Goal: Check status: Check status

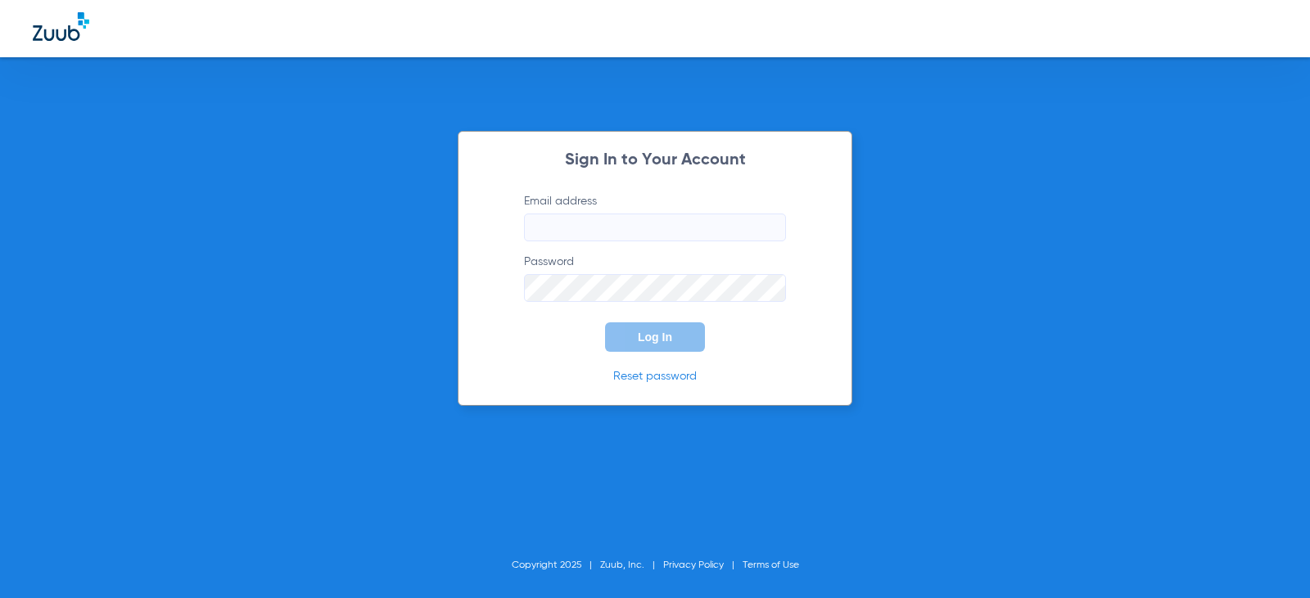
type input "[EMAIL_ADDRESS][DOMAIN_NAME]"
click at [593, 236] on input "infohickory@freshdentalnc.com" at bounding box center [655, 228] width 262 height 28
click at [784, 144] on div "Sign In to Your Account Email address infohickory@freshdentalnc.com Password Lo…" at bounding box center [655, 268] width 395 height 275
click at [632, 351] on button "Log In" at bounding box center [655, 336] width 100 height 29
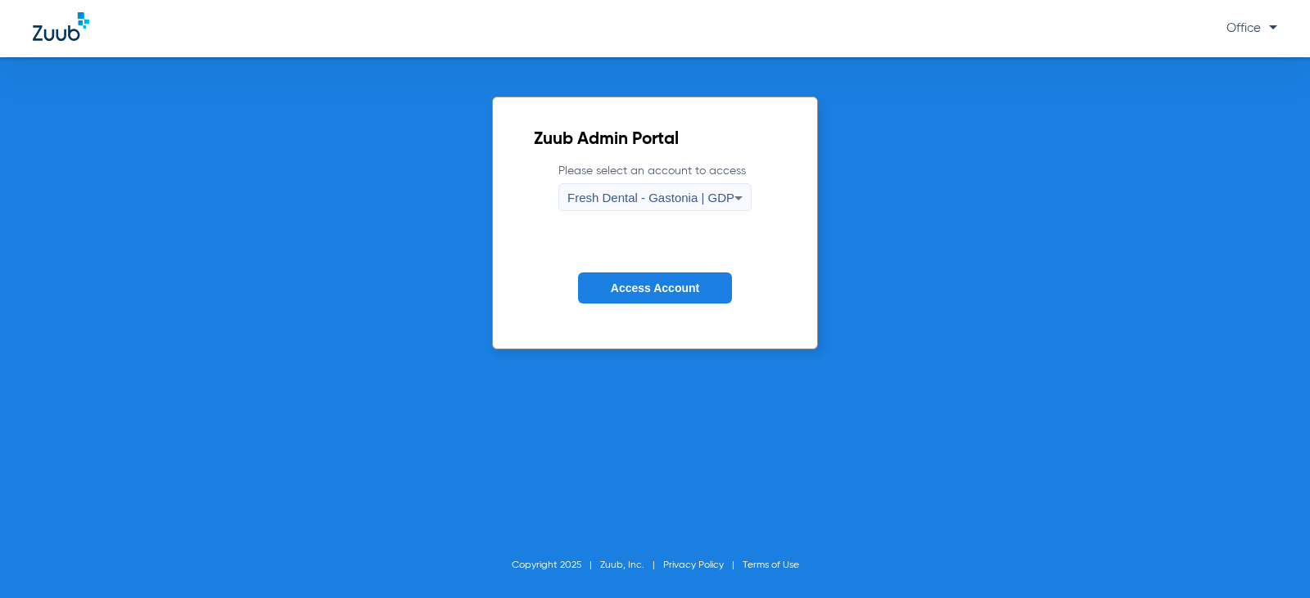
click at [669, 193] on span "Fresh Dental - Gastonia | GDP" at bounding box center [650, 198] width 167 height 14
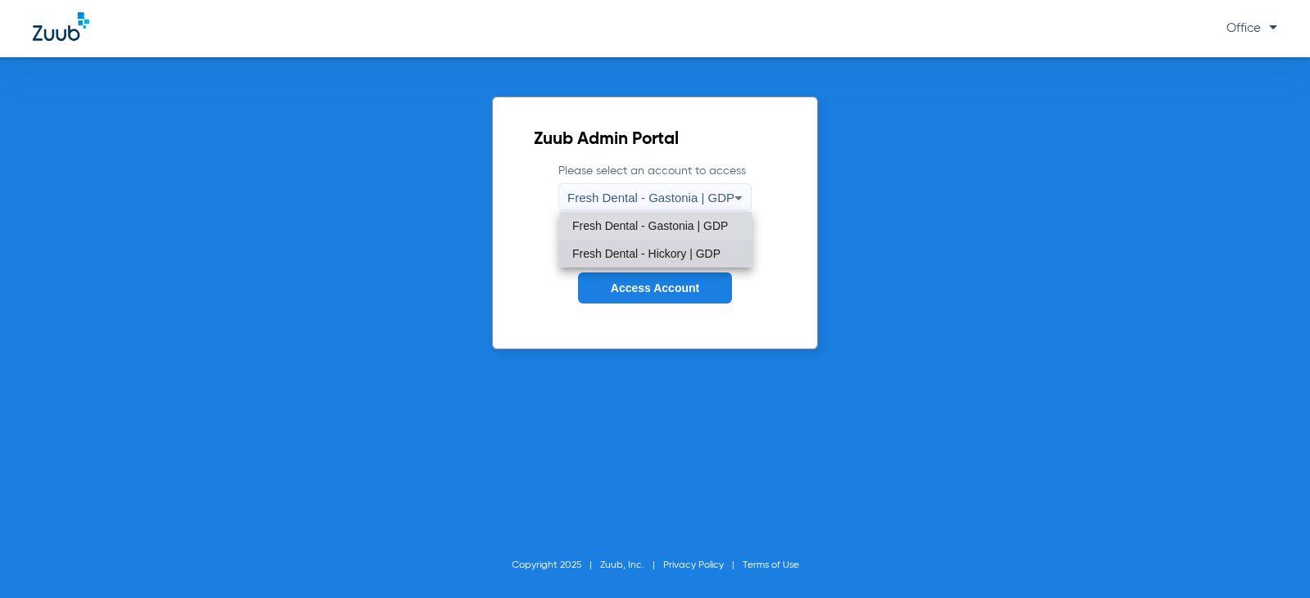
click at [687, 257] on span "Fresh Dental - Hickory | GDP" at bounding box center [646, 253] width 148 height 11
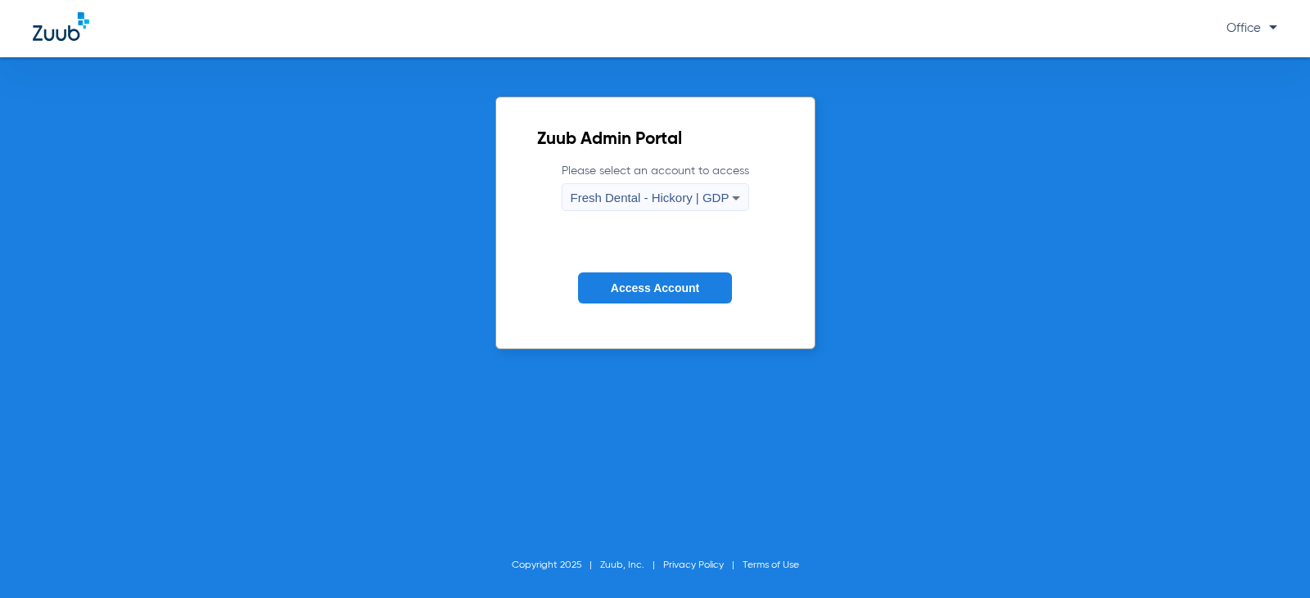
click at [688, 276] on button "Access Account" at bounding box center [655, 289] width 154 height 32
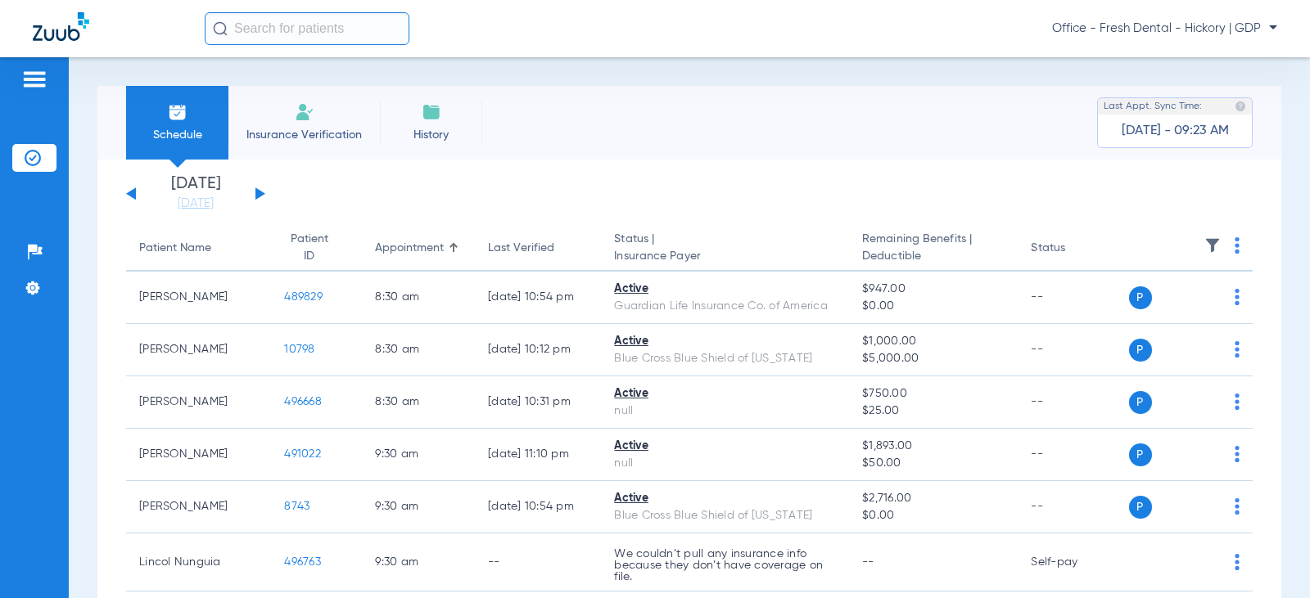
click at [255, 194] on div "Tuesday 06-17-2025 Wednesday 06-18-2025 Thursday 06-19-2025 Friday 06-20-2025 S…" at bounding box center [195, 194] width 139 height 36
click at [257, 194] on button at bounding box center [260, 193] width 10 height 12
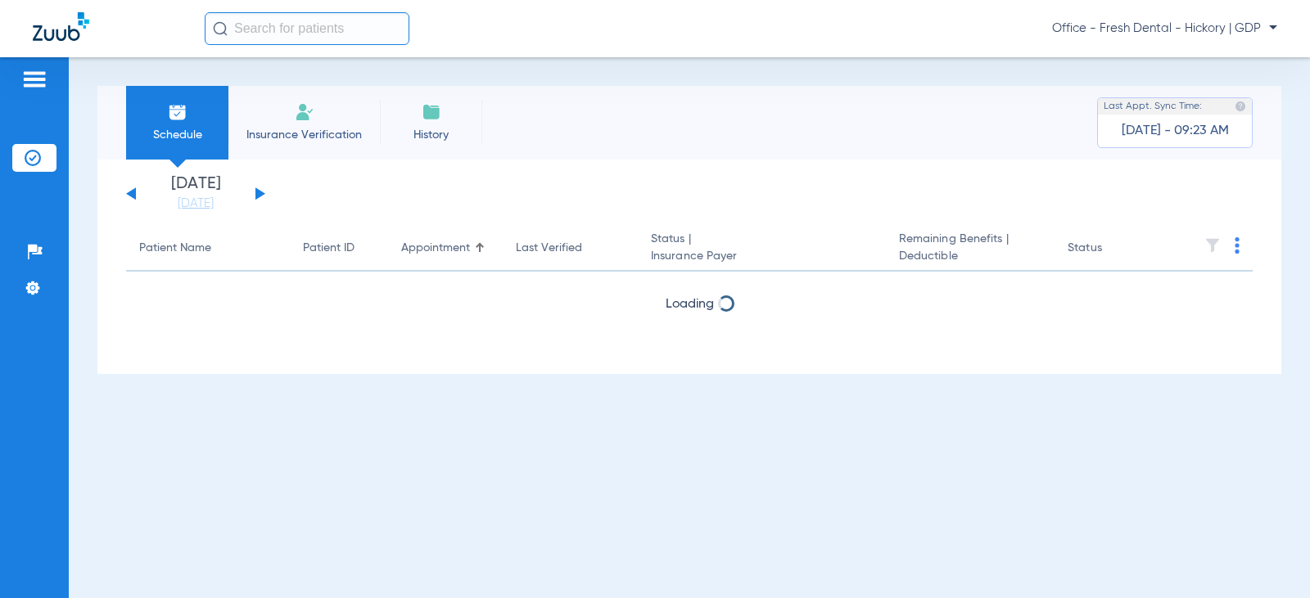
click at [257, 194] on button at bounding box center [260, 193] width 10 height 12
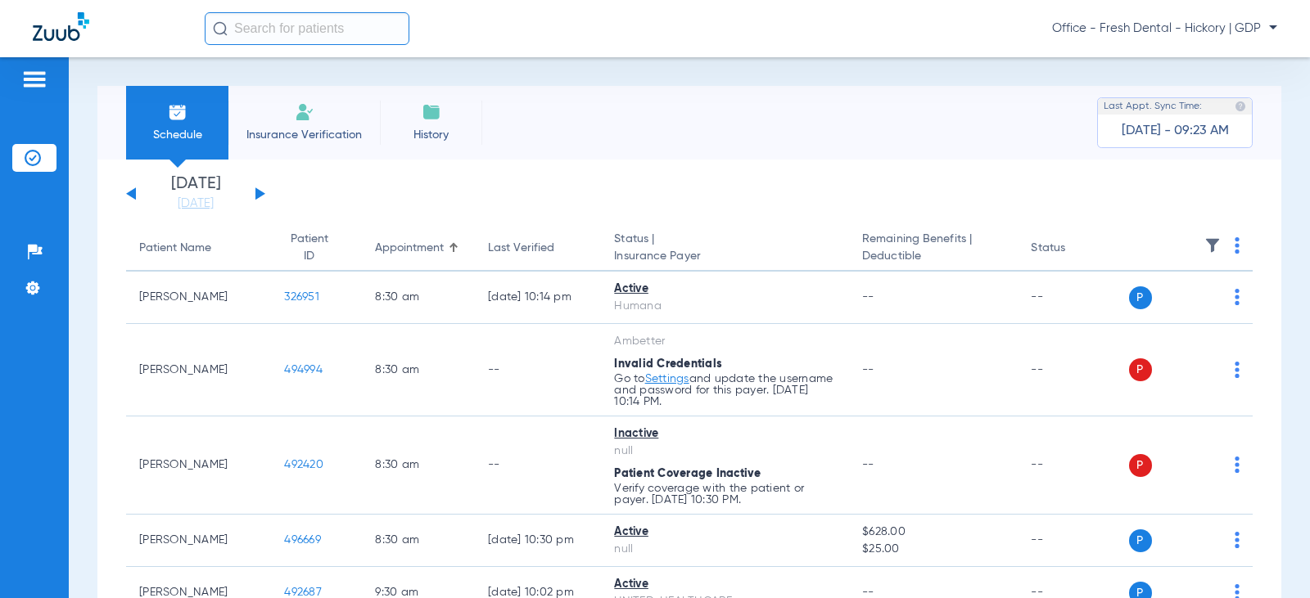
click at [257, 194] on button at bounding box center [260, 193] width 10 height 12
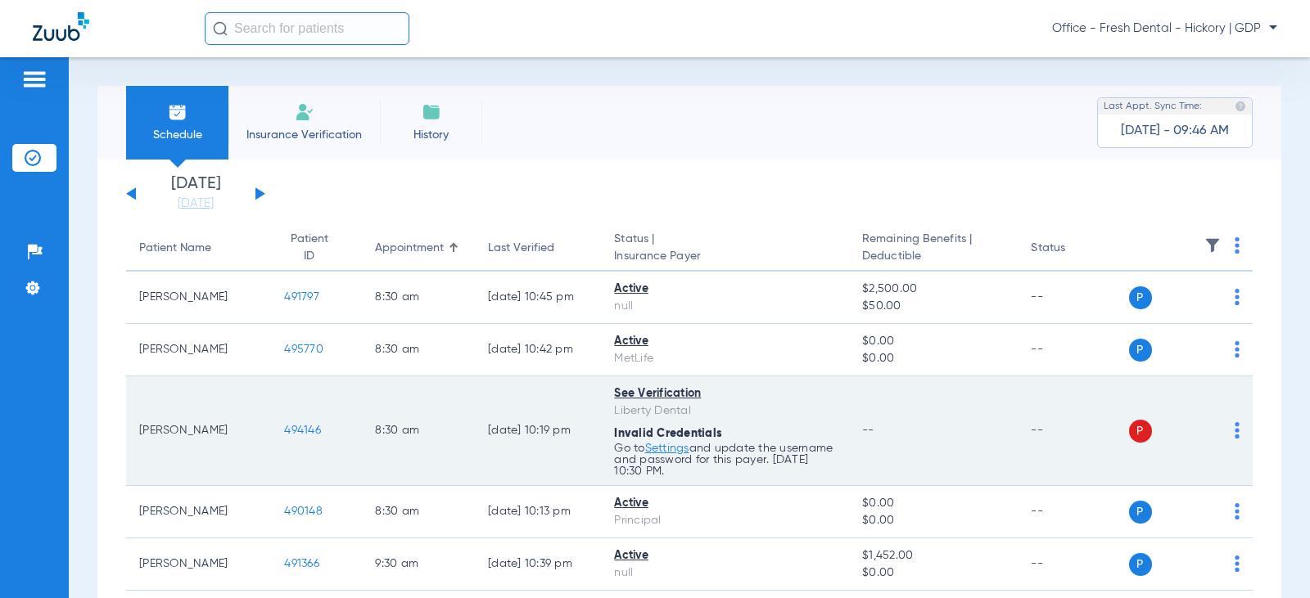
scroll to position [82, 0]
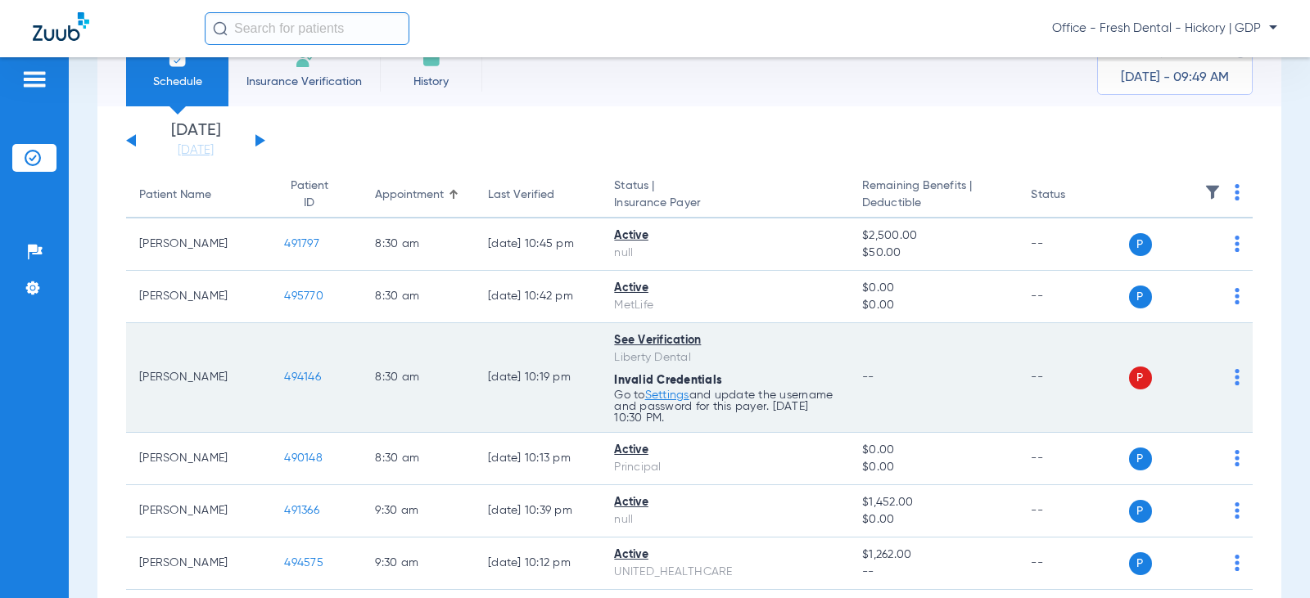
scroll to position [82, 0]
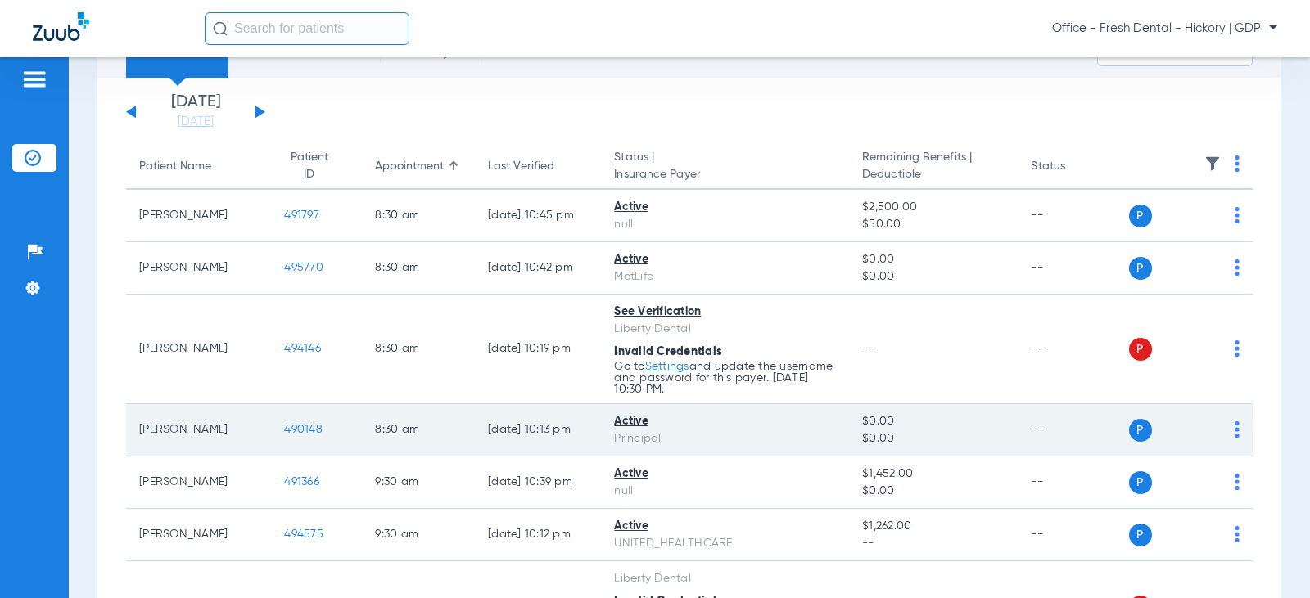
drag, startPoint x: 807, startPoint y: 450, endPoint x: 775, endPoint y: 453, distance: 32.1
click at [807, 450] on td "Active Principal" at bounding box center [725, 430] width 248 height 52
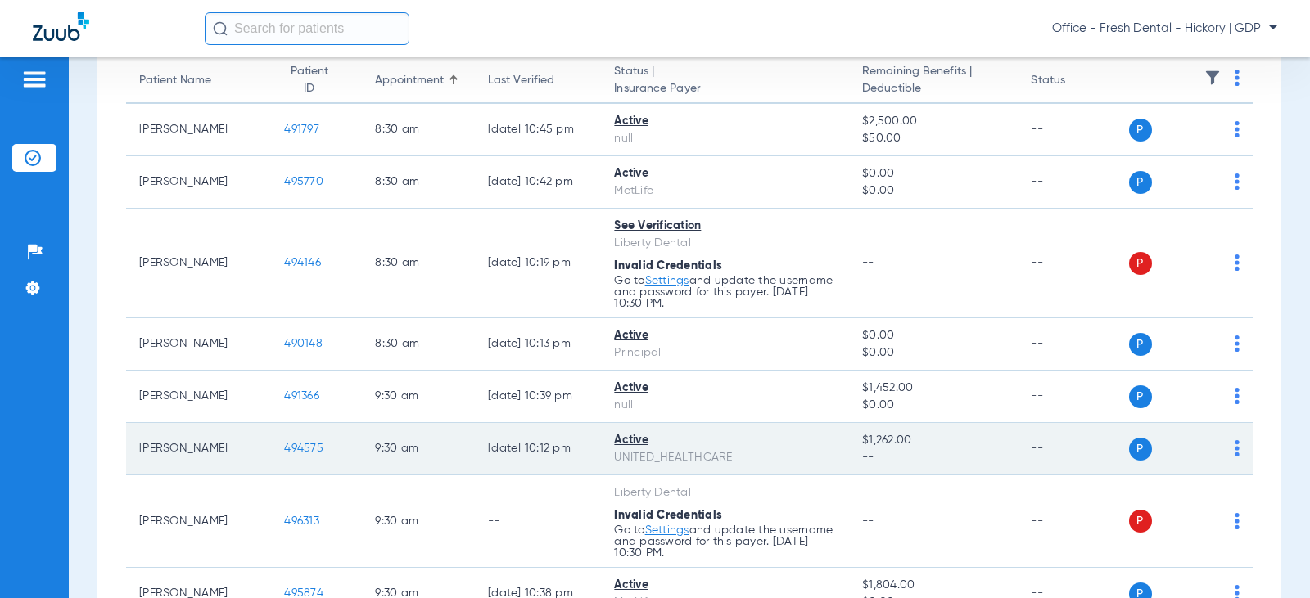
scroll to position [327, 0]
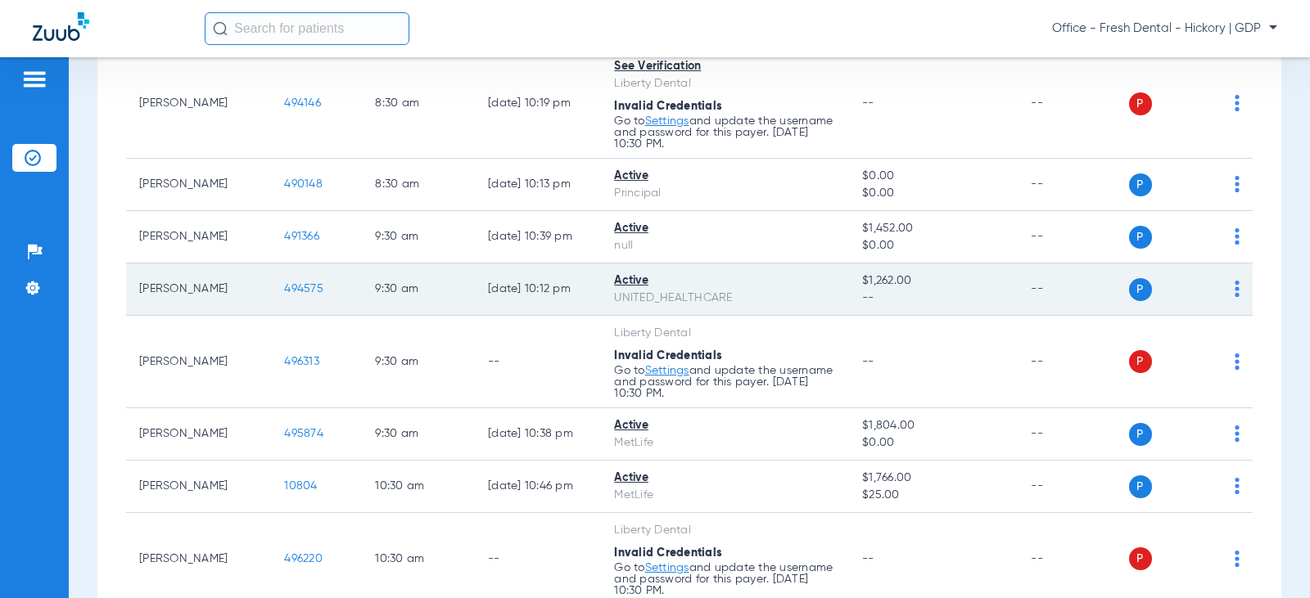
click at [706, 303] on div "UNITED_HEALTHCARE" at bounding box center [725, 298] width 222 height 17
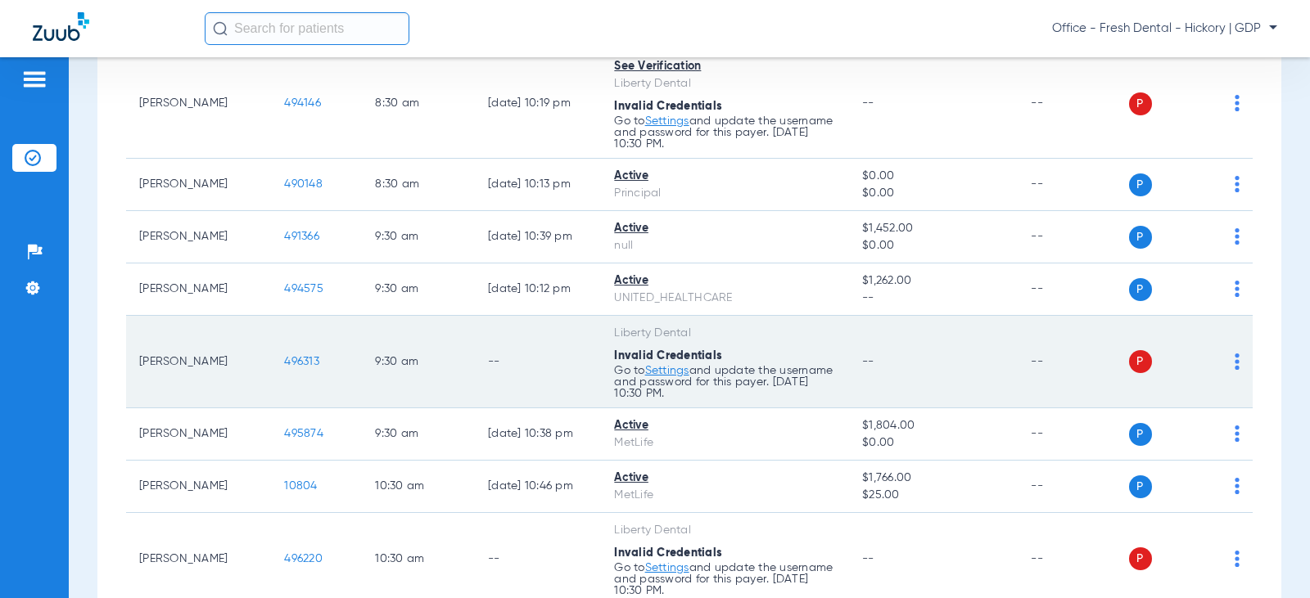
click at [752, 150] on p "Go to Settings and update the username and password for this payer. 08/20/25 10…" at bounding box center [725, 132] width 222 height 34
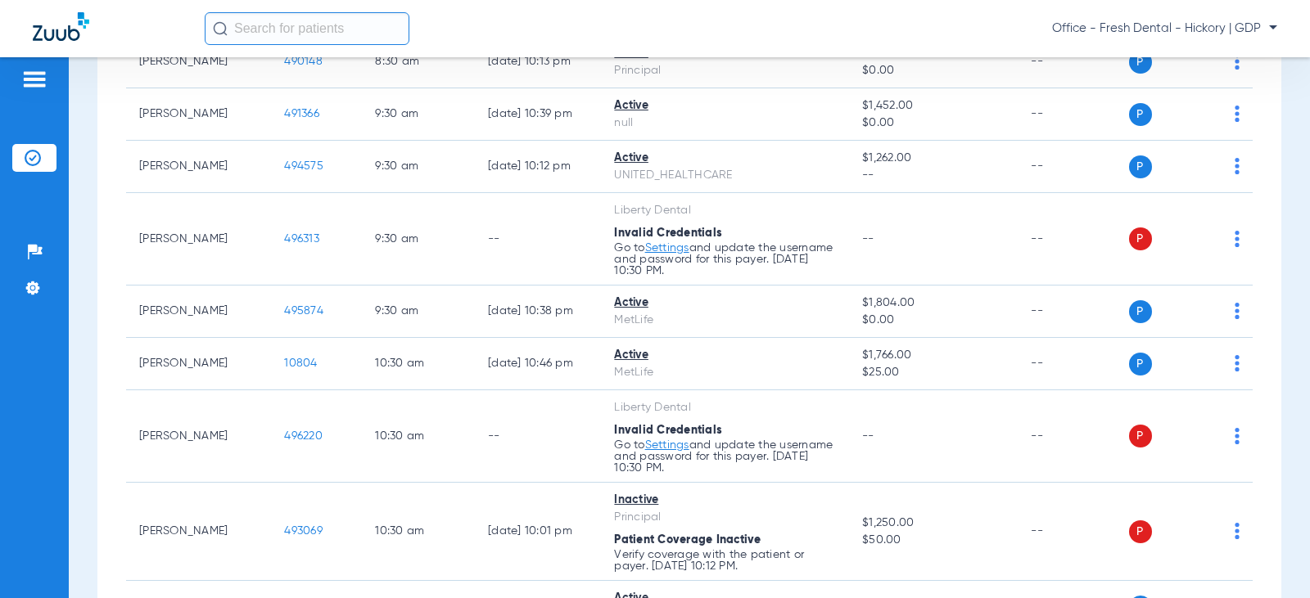
scroll to position [491, 0]
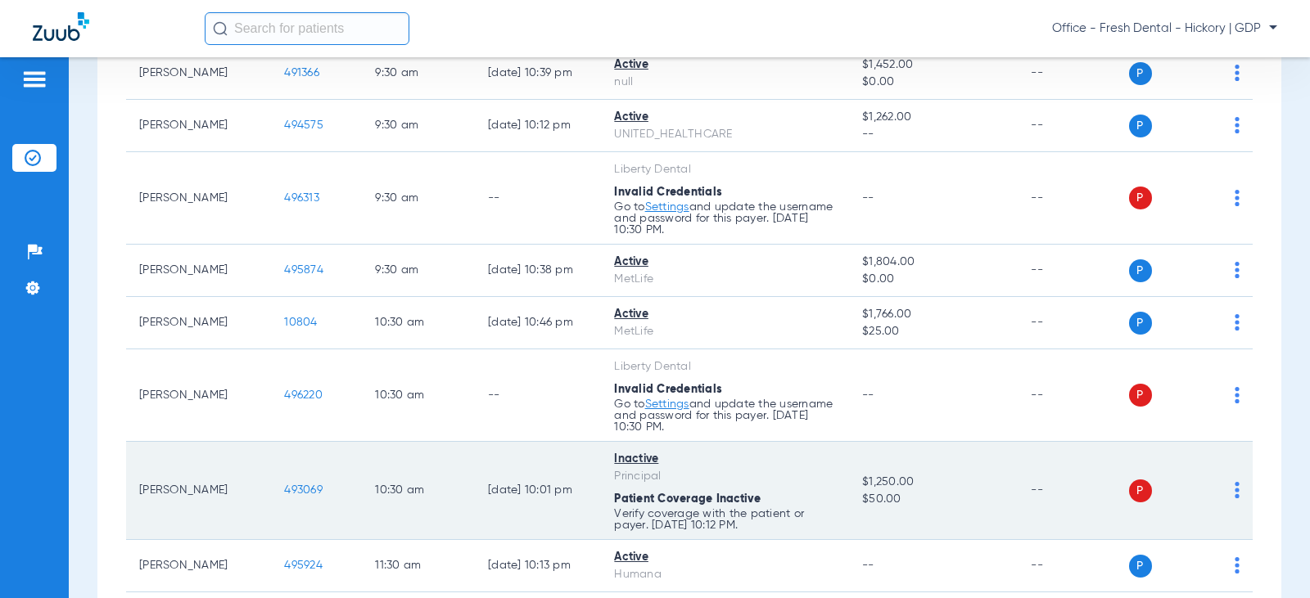
click at [1030, 534] on td "--" at bounding box center [1072, 491] width 110 height 98
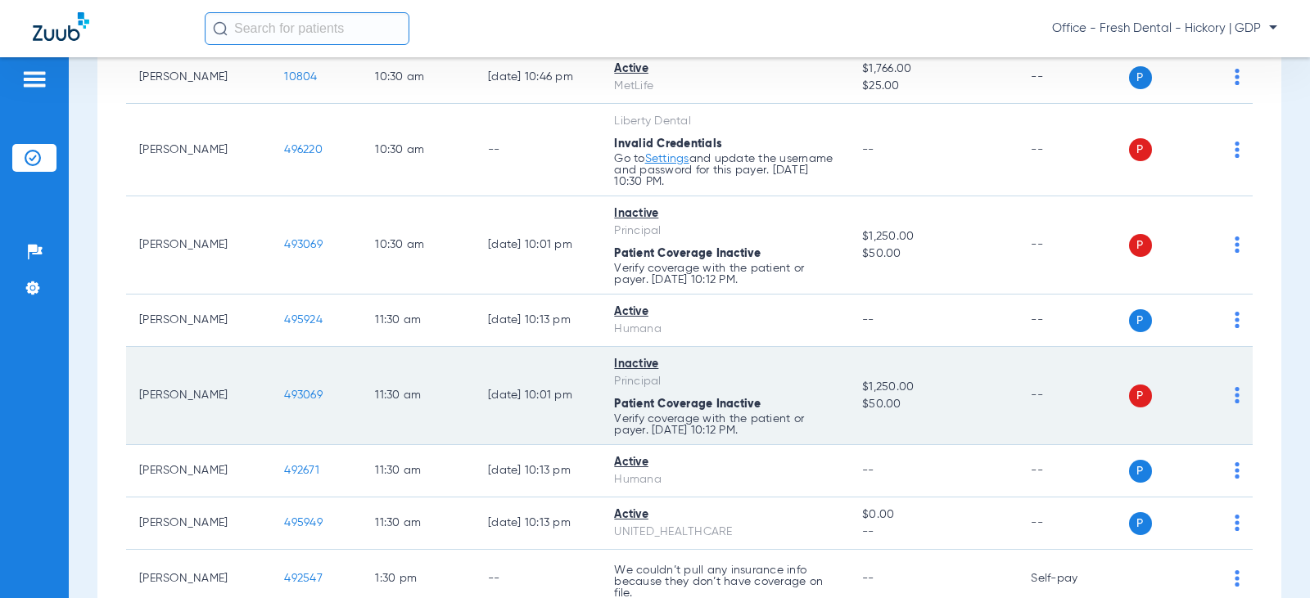
scroll to position [818, 0]
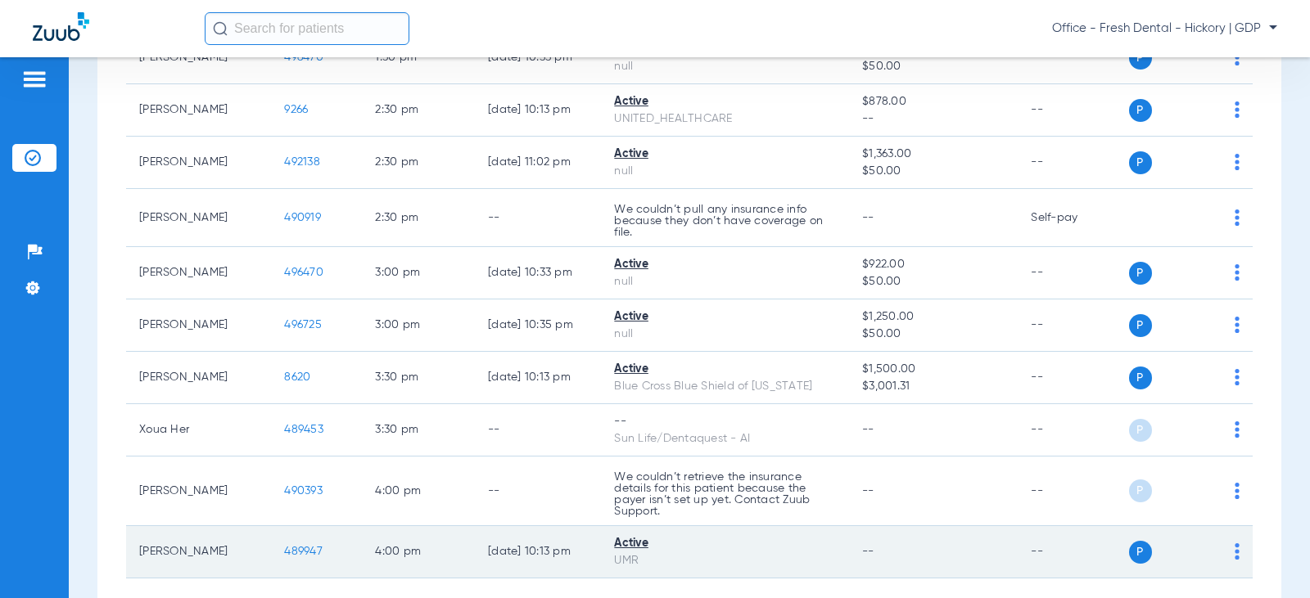
scroll to position [1450, 0]
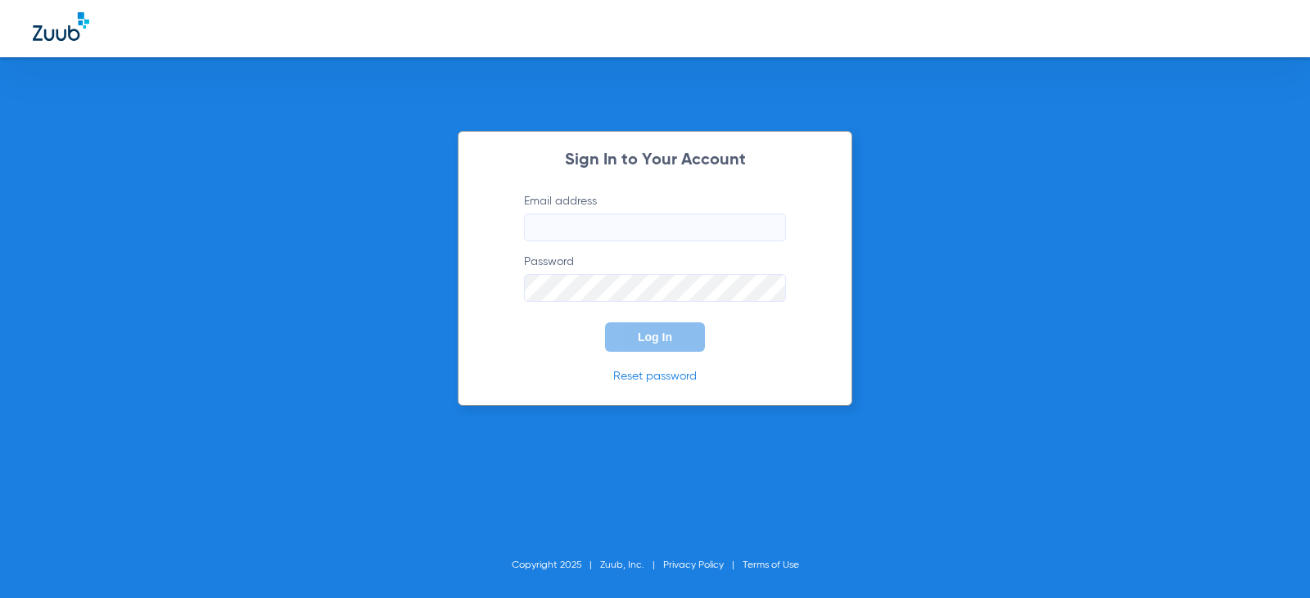
type input "infohickory@freshdentalnc.com"
click at [654, 340] on span "Log In" at bounding box center [655, 337] width 34 height 13
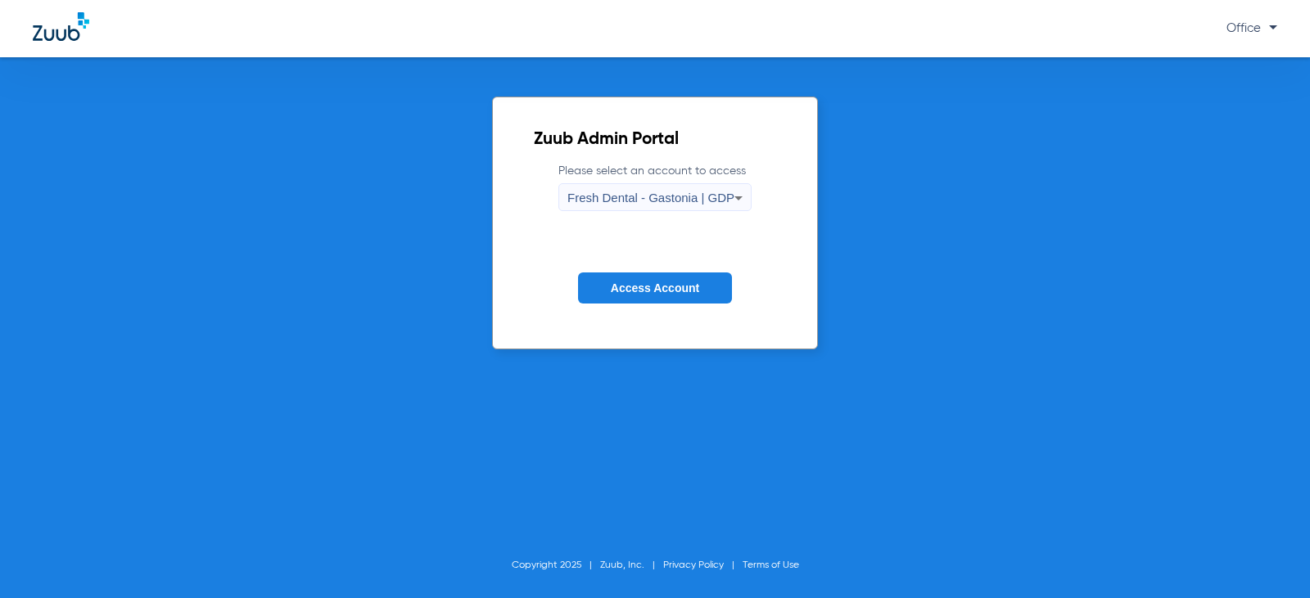
click at [654, 200] on span "Fresh Dental - Gastonia | GDP" at bounding box center [650, 198] width 167 height 14
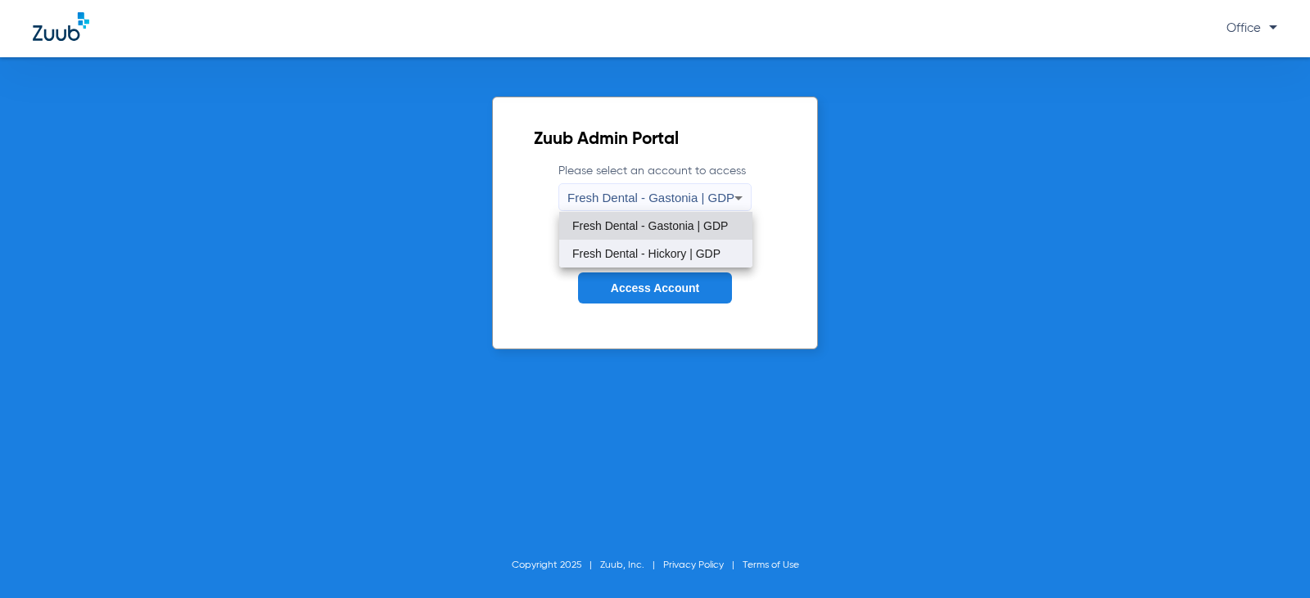
click at [677, 253] on span "Fresh Dental - Hickory | GDP" at bounding box center [646, 253] width 148 height 11
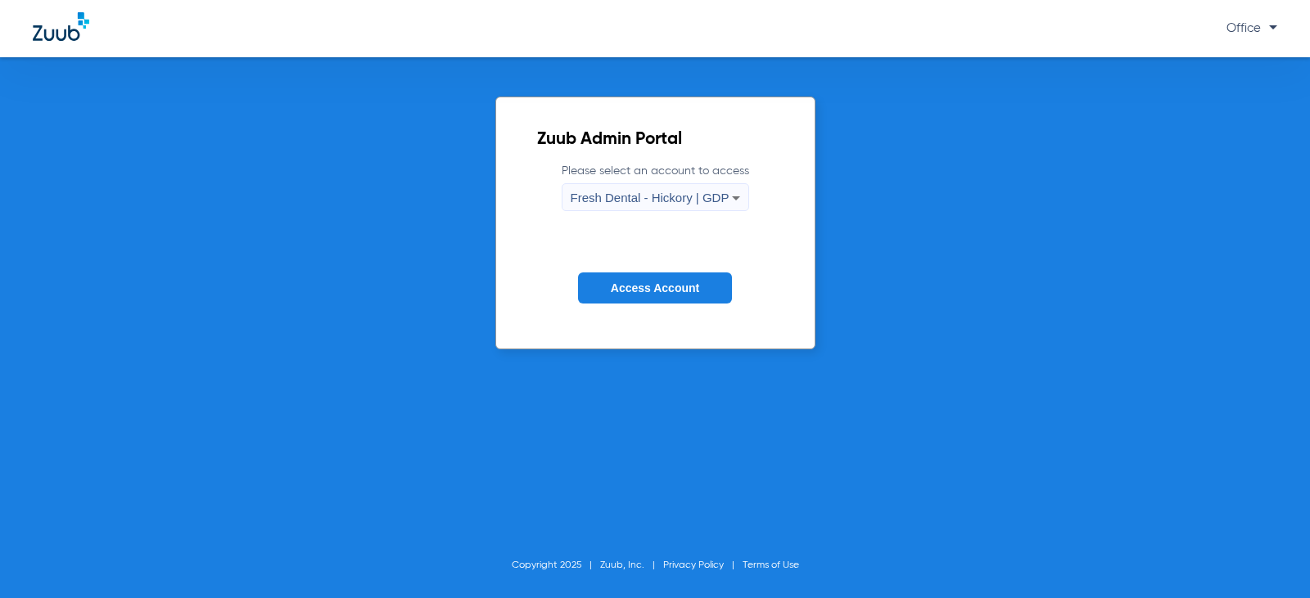
click at [688, 278] on button "Access Account" at bounding box center [655, 289] width 154 height 32
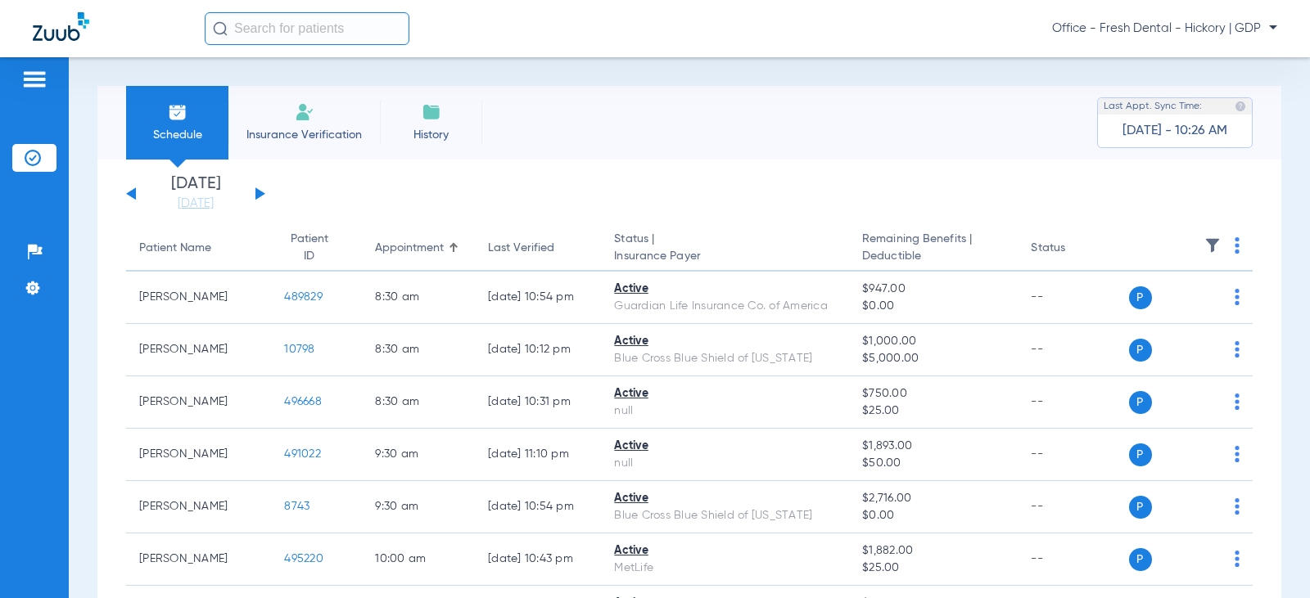
click at [263, 195] on button at bounding box center [260, 193] width 10 height 12
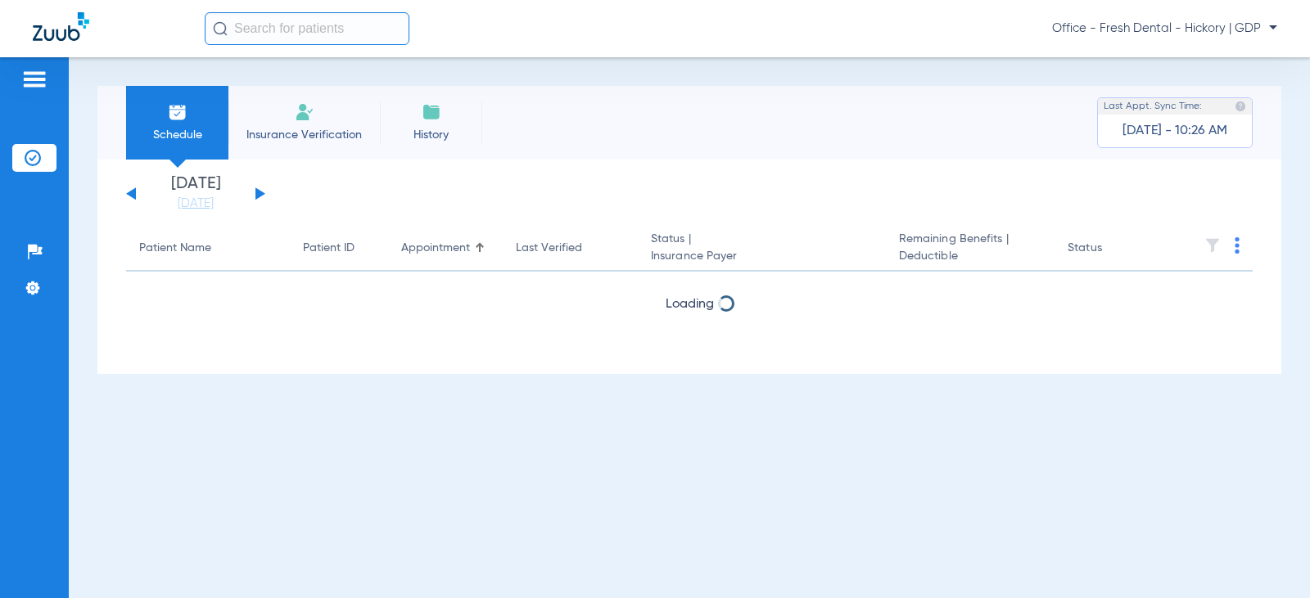
click at [263, 195] on button at bounding box center [260, 193] width 10 height 12
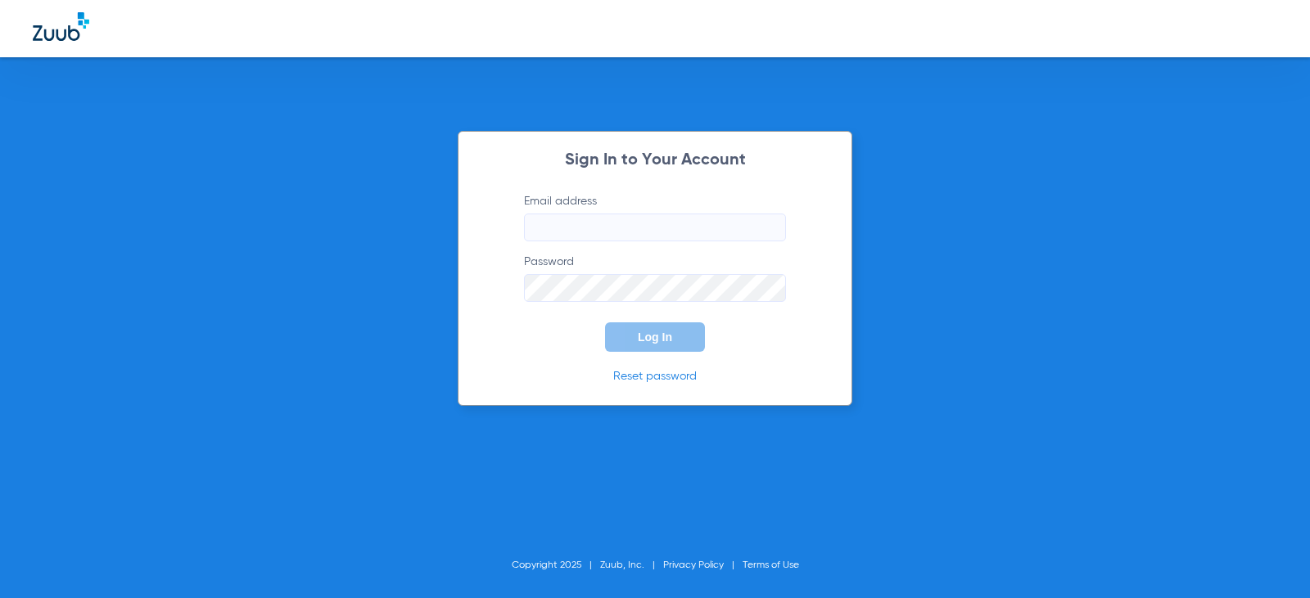
type input "infohickory@freshdentalnc.com"
